Goal: Transaction & Acquisition: Purchase product/service

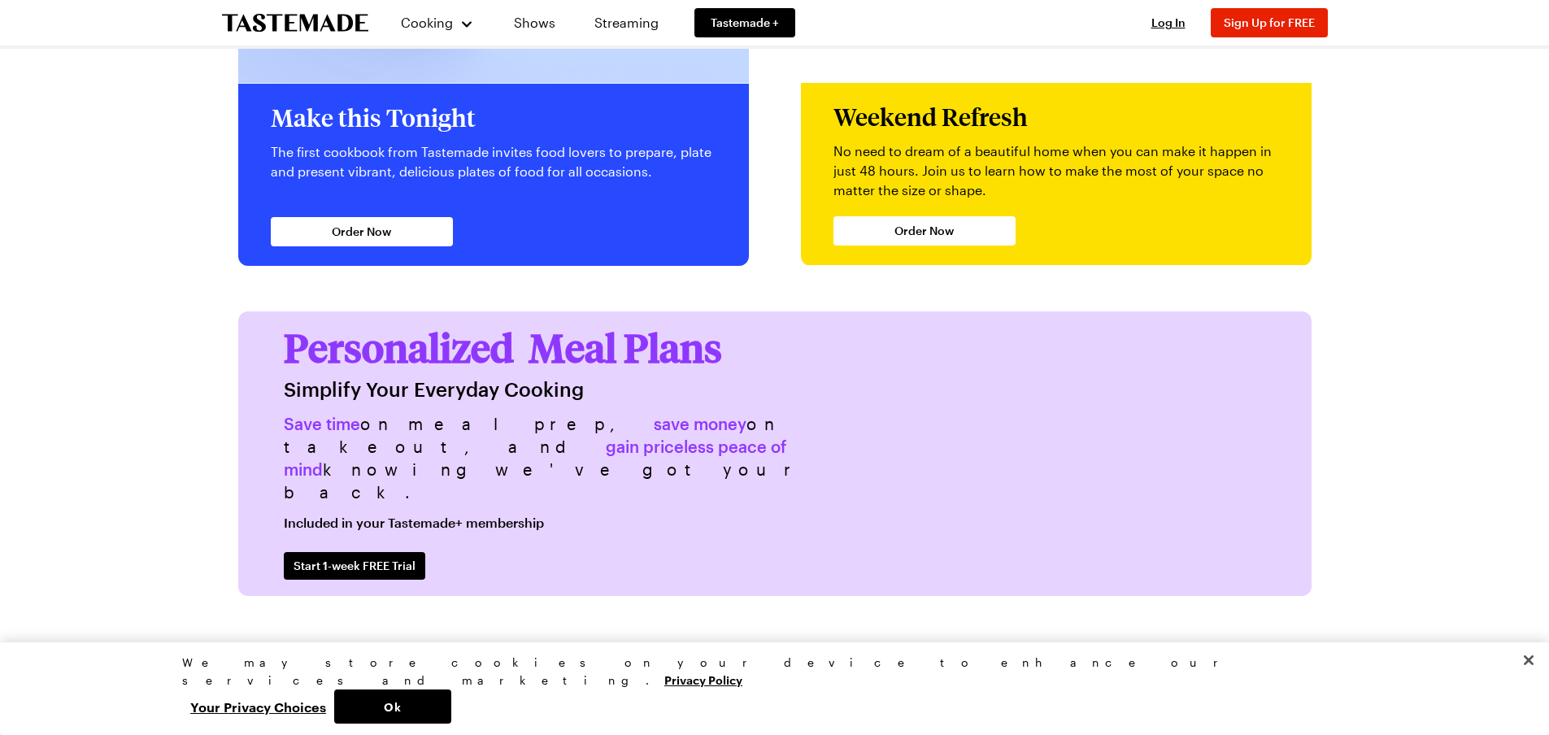
scroll to position [3969, 0]
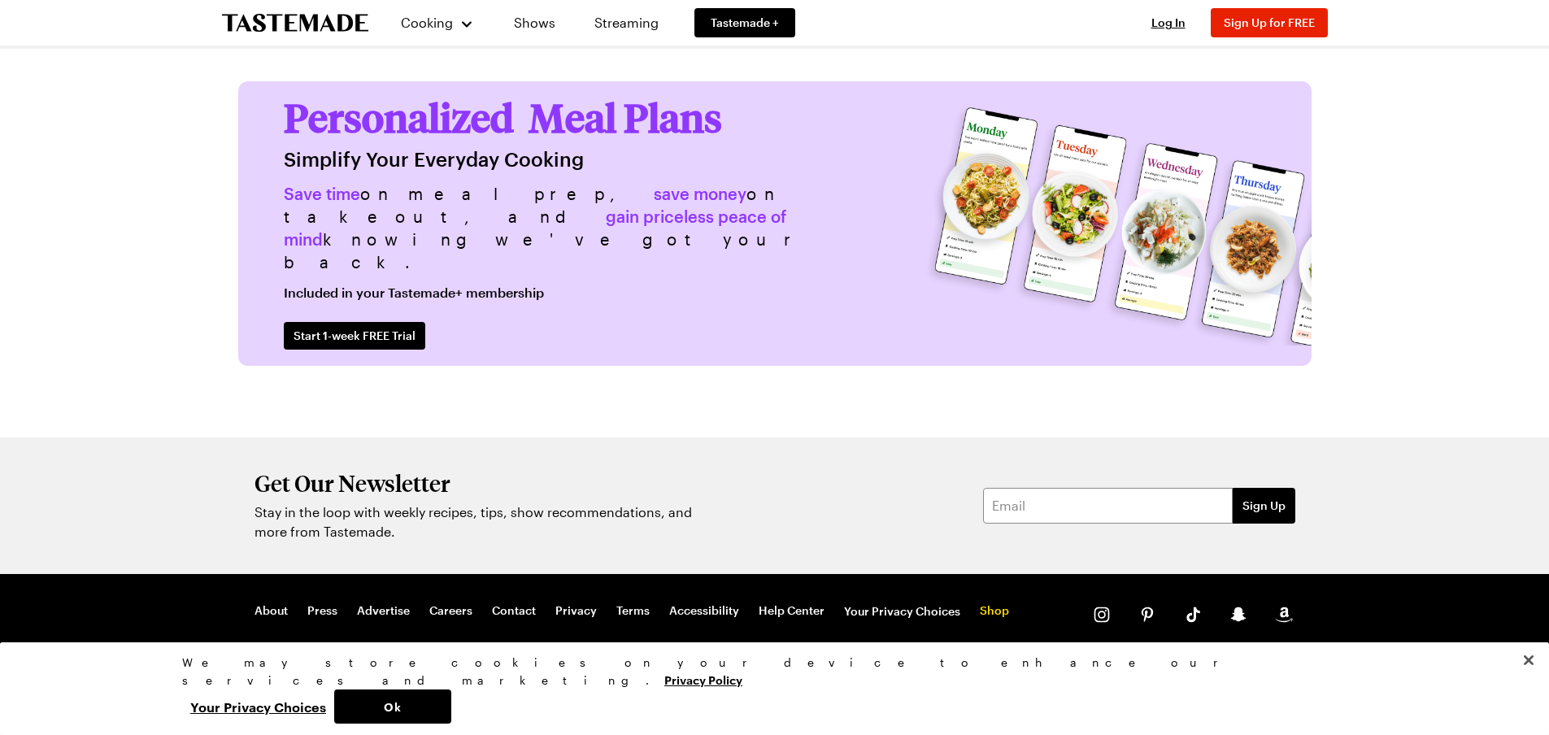
click at [987, 606] on link "Shop" at bounding box center [994, 611] width 29 height 16
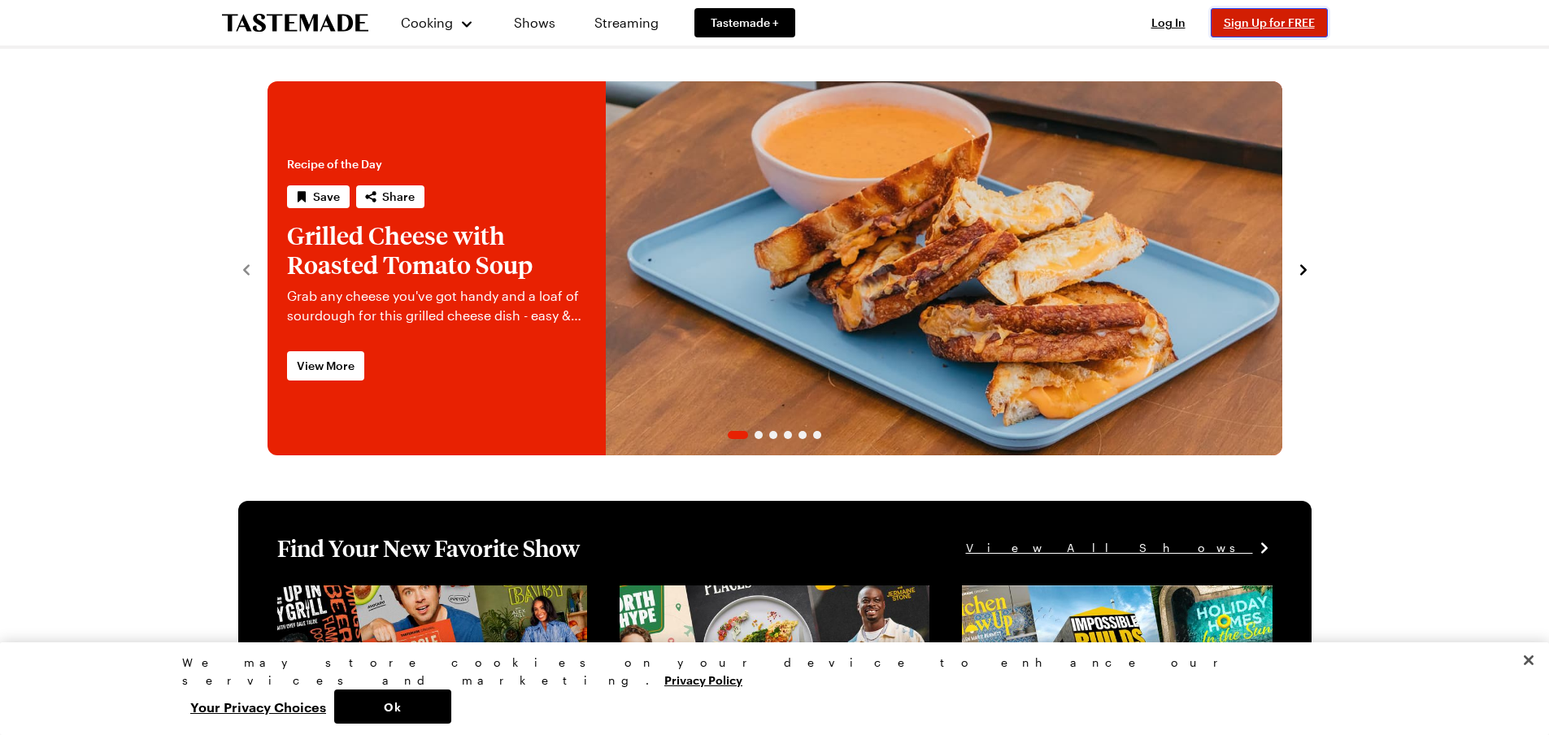
click at [1310, 18] on span "Sign Up for FREE" at bounding box center [1268, 22] width 91 height 14
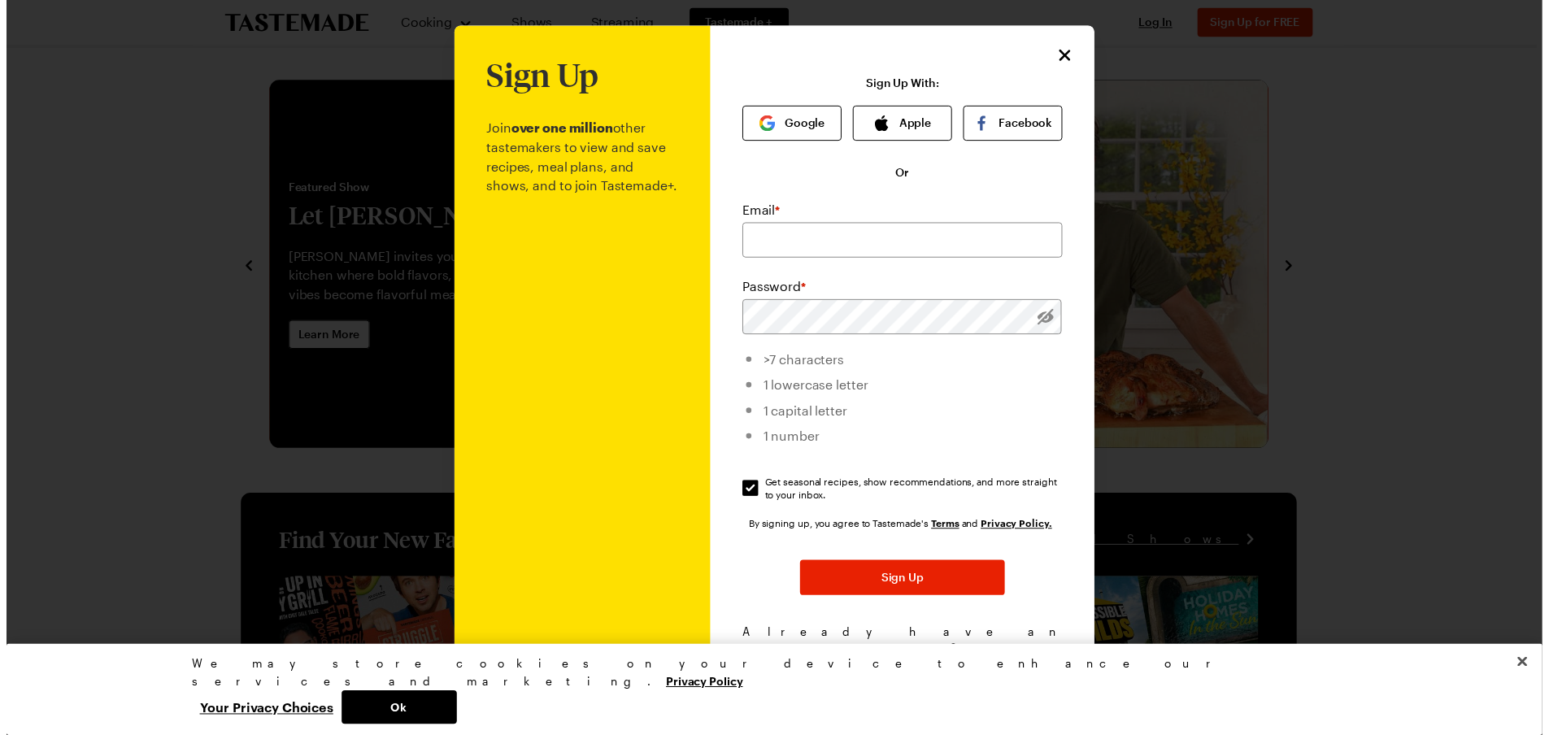
scroll to position [13, 0]
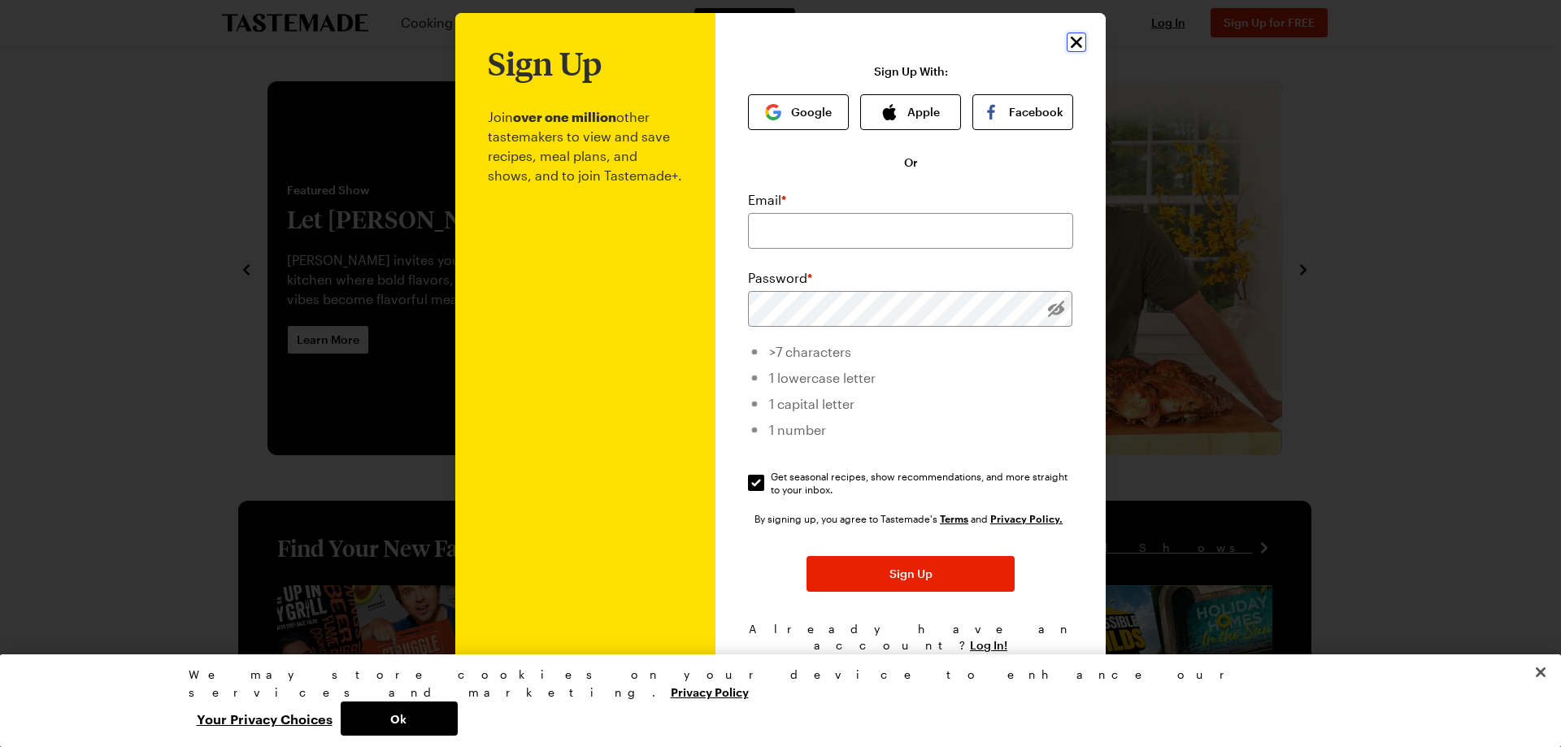
click at [1071, 44] on icon "Close" at bounding box center [1076, 42] width 11 height 11
